Goal: Information Seeking & Learning: Understand process/instructions

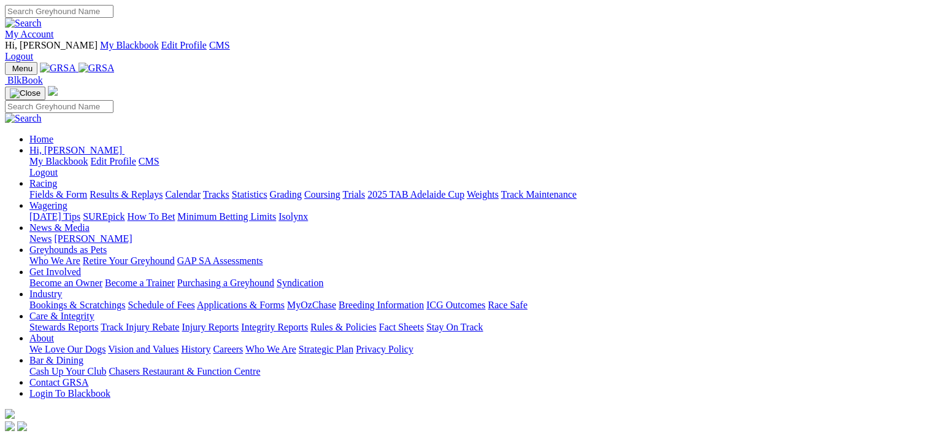
click at [302, 189] on link "Grading" at bounding box center [286, 194] width 32 height 10
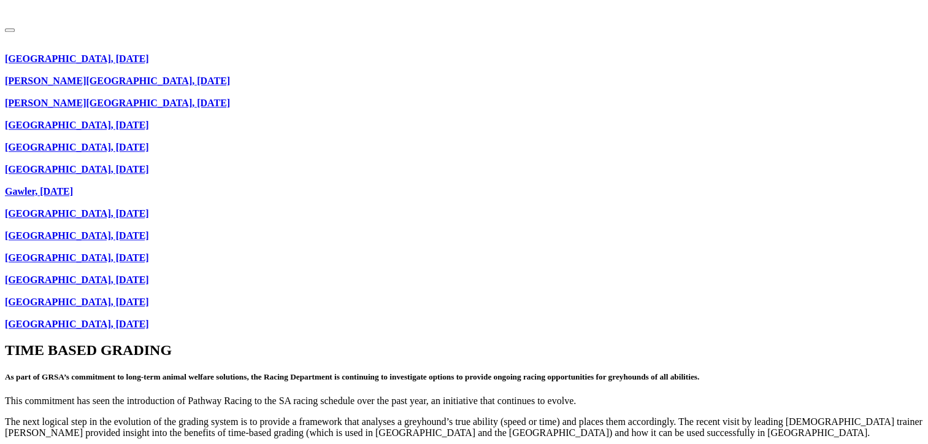
scroll to position [1411, 0]
